Goal: Understand process/instructions: Learn how to perform a task or action

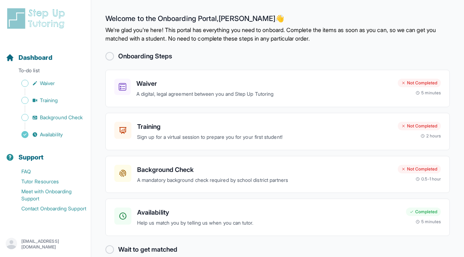
scroll to position [11, 0]
click at [139, 80] on h3 "Waiver" at bounding box center [263, 84] width 255 height 10
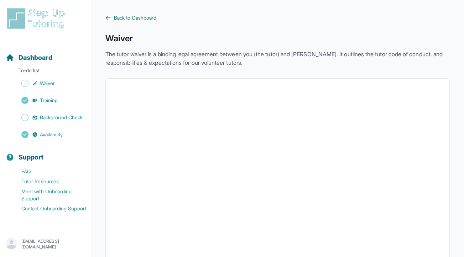
click at [107, 19] on icon at bounding box center [108, 18] width 6 height 6
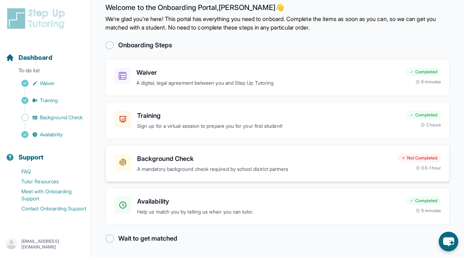
scroll to position [11, 0]
click at [186, 156] on h3 "Background Check" at bounding box center [264, 159] width 255 height 10
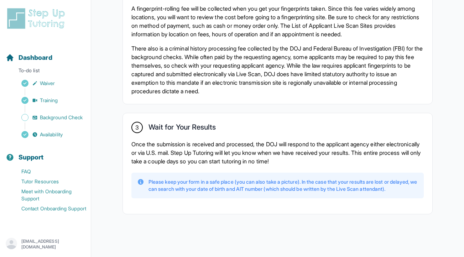
scroll to position [543, 0]
